Goal: Task Accomplishment & Management: Use online tool/utility

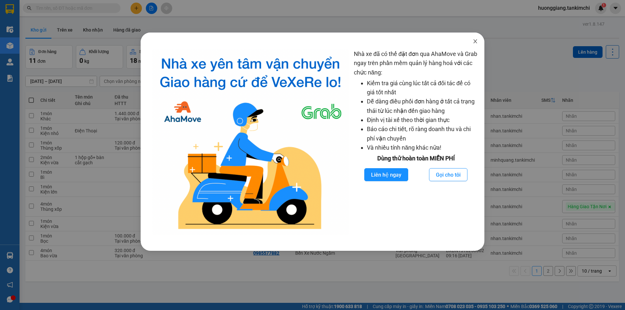
click at [475, 40] on icon "close" at bounding box center [475, 41] width 5 height 5
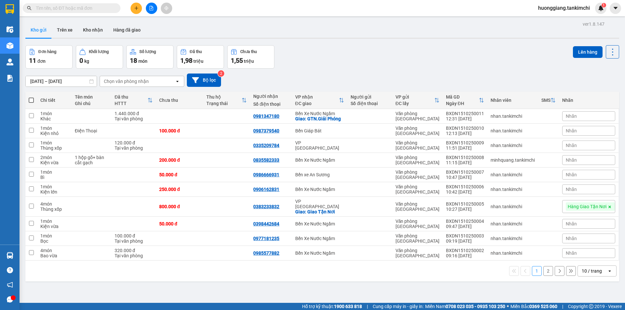
click at [70, 6] on input "text" at bounding box center [74, 8] width 77 height 7
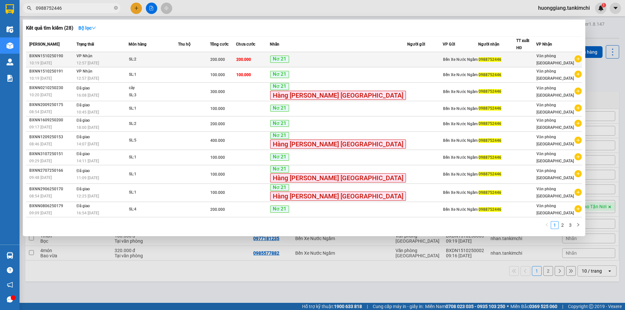
type input "0988752446"
click at [170, 56] on div "SL: 2" at bounding box center [153, 59] width 49 height 7
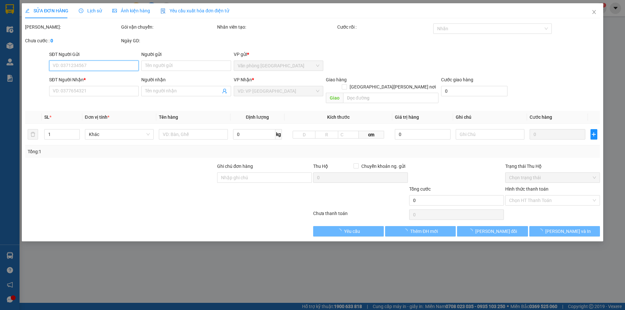
type input "0988752446"
type input "200.000"
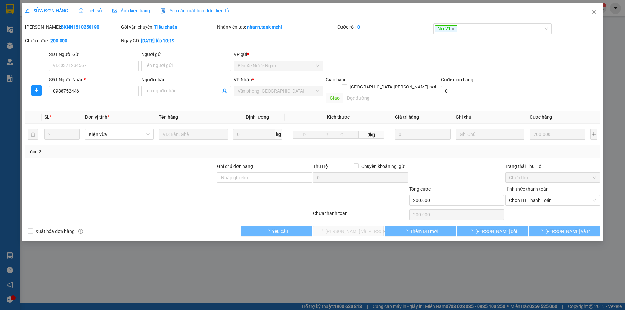
click at [88, 13] on span "Lịch sử" at bounding box center [90, 10] width 23 height 5
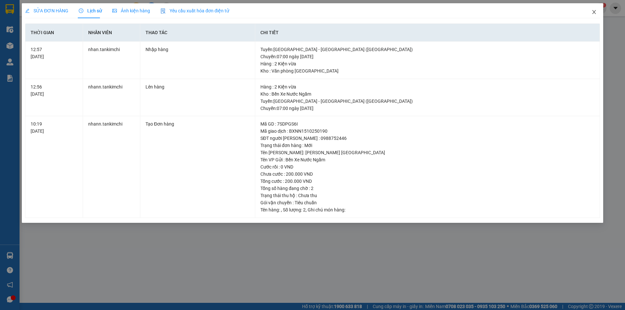
click at [594, 11] on icon "close" at bounding box center [593, 11] width 5 height 5
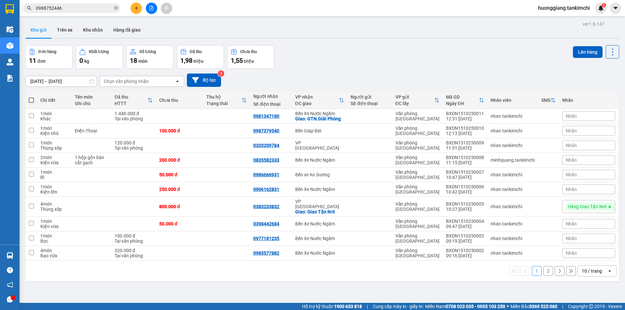
drag, startPoint x: 76, startPoint y: 11, endPoint x: 67, endPoint y: 12, distance: 8.8
click at [76, 11] on input "0988752446" at bounding box center [74, 8] width 77 height 7
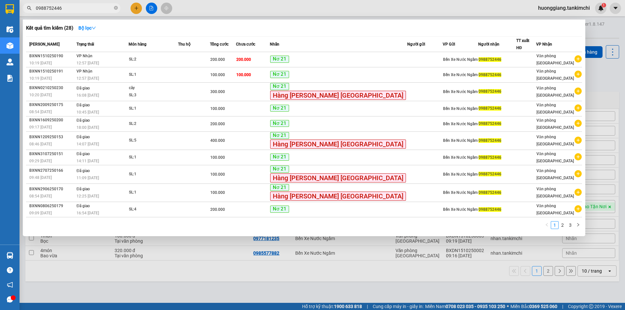
click at [89, 7] on input "0988752446" at bounding box center [74, 8] width 77 height 7
click at [89, 6] on input "0988752446" at bounding box center [74, 8] width 77 height 7
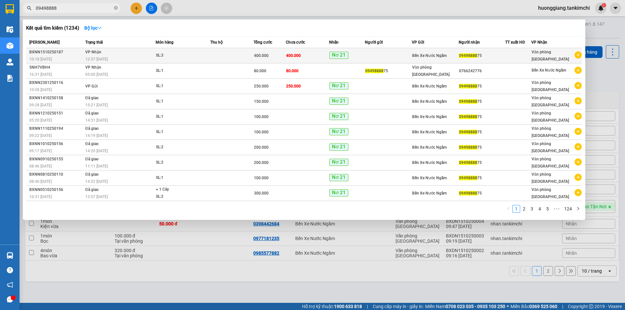
type input "09498888"
click at [118, 53] on td "[PERSON_NAME] 12:57 [DATE]" at bounding box center [120, 55] width 72 height 15
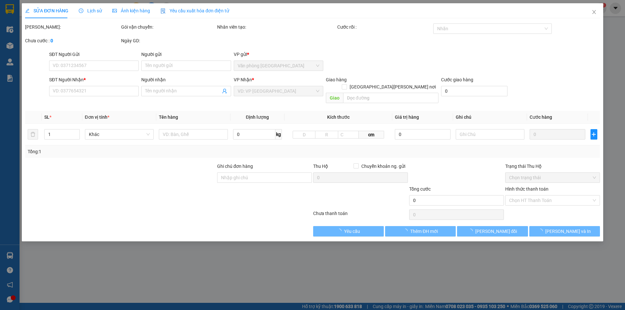
type input "0949888875"
type input "400.000"
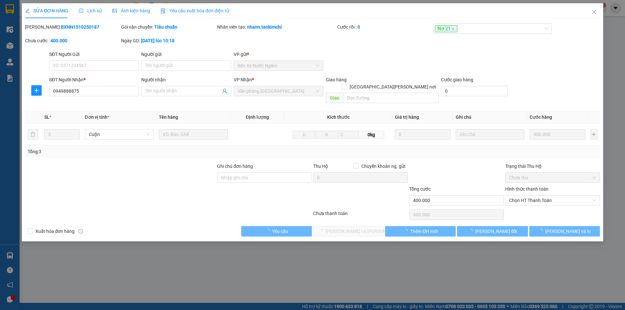
click at [96, 14] on div "Lịch sử" at bounding box center [90, 10] width 23 height 7
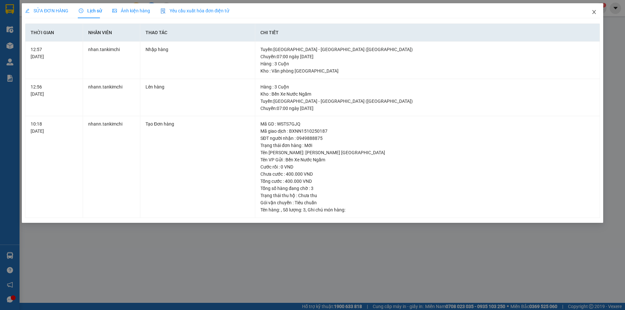
click at [596, 10] on icon "close" at bounding box center [593, 11] width 5 height 5
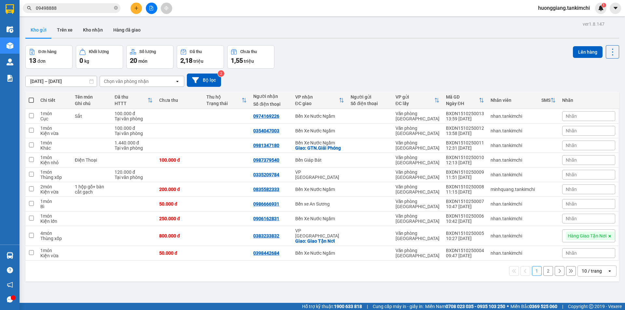
click at [63, 10] on input "09498888" at bounding box center [74, 8] width 77 height 7
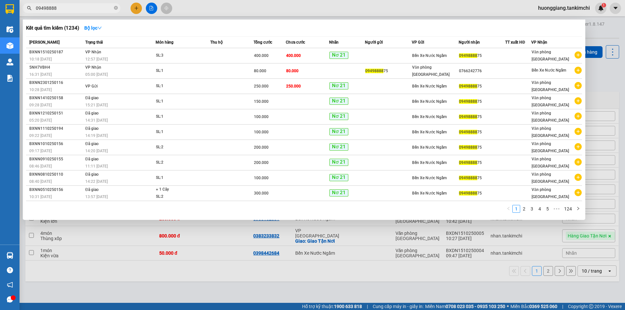
click at [89, 10] on input "09498888" at bounding box center [74, 8] width 77 height 7
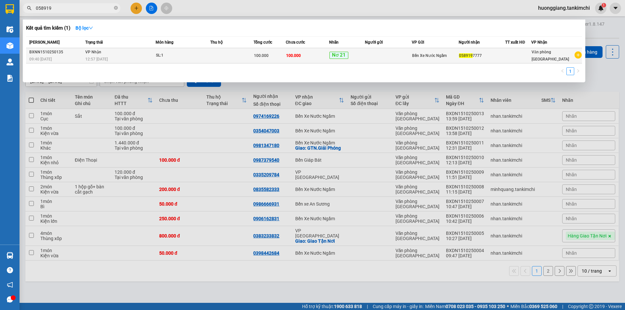
type input "058919"
click at [140, 56] on div "12:57 [DATE]" at bounding box center [120, 59] width 70 height 7
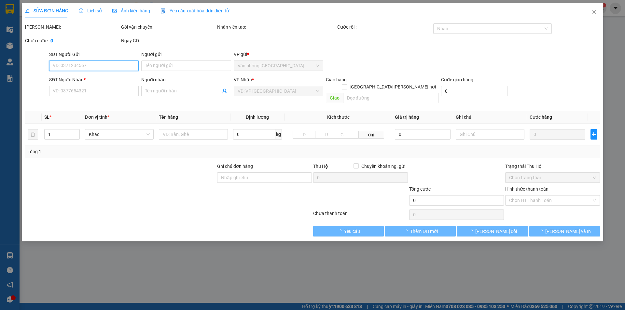
type input "0589197777"
type input "100.000"
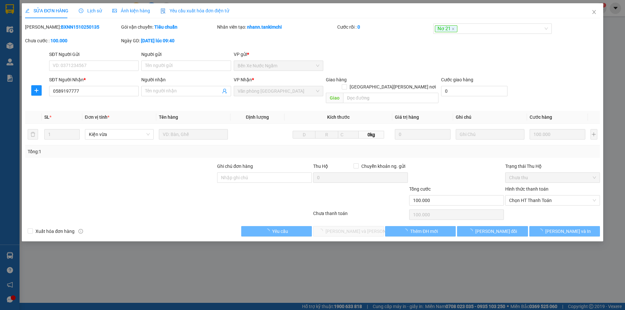
click at [91, 12] on span "Lịch sử" at bounding box center [90, 10] width 23 height 5
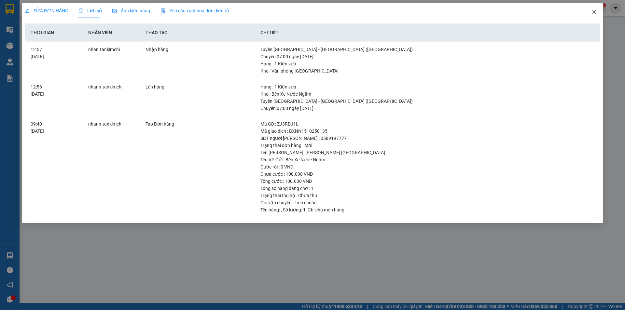
click at [594, 12] on icon "close" at bounding box center [593, 11] width 5 height 5
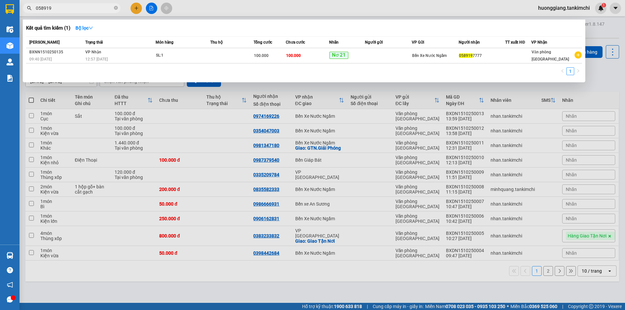
click at [75, 8] on input "058919" at bounding box center [74, 8] width 77 height 7
click at [67, 9] on input "058919" at bounding box center [74, 8] width 77 height 7
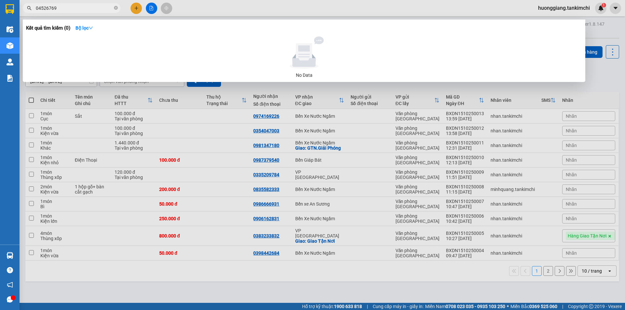
click at [38, 9] on input "04526769" at bounding box center [74, 8] width 77 height 7
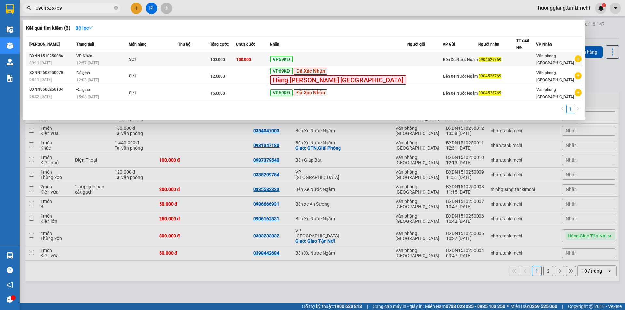
type input "0904526769"
click at [128, 60] on div "12:57 [DATE]" at bounding box center [102, 63] width 52 height 7
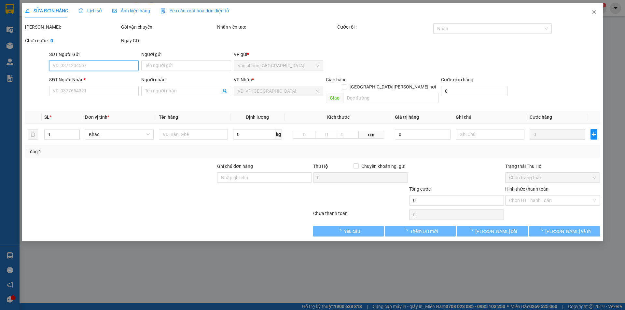
type input "0904526769"
type input "100.000"
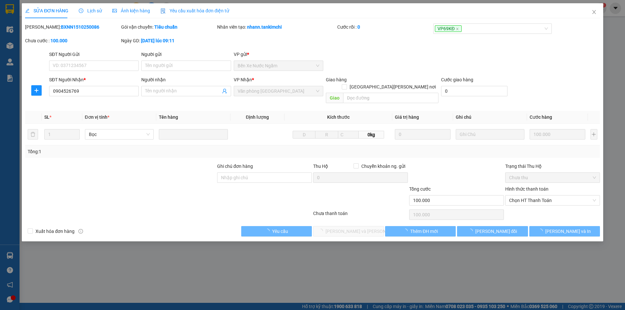
click at [89, 10] on span "Lịch sử" at bounding box center [90, 10] width 23 height 5
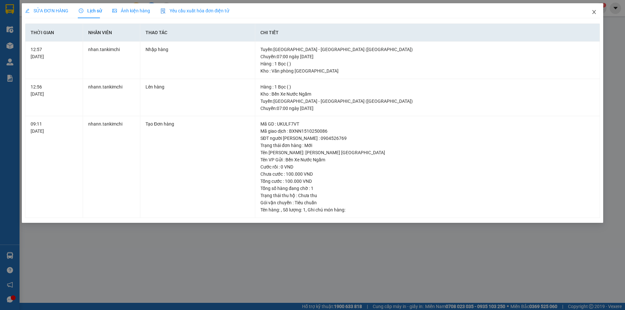
click at [593, 11] on icon "close" at bounding box center [594, 12] width 4 height 4
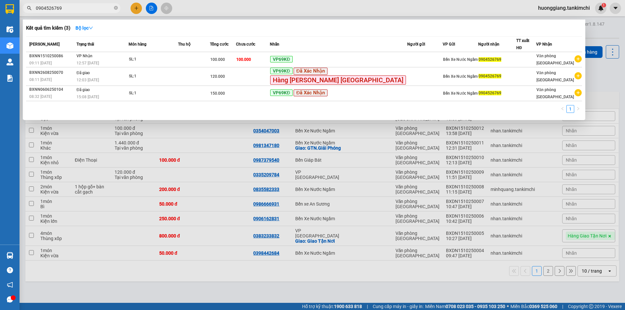
click at [82, 9] on input "0904526769" at bounding box center [74, 8] width 77 height 7
